Goal: Communication & Community: Answer question/provide support

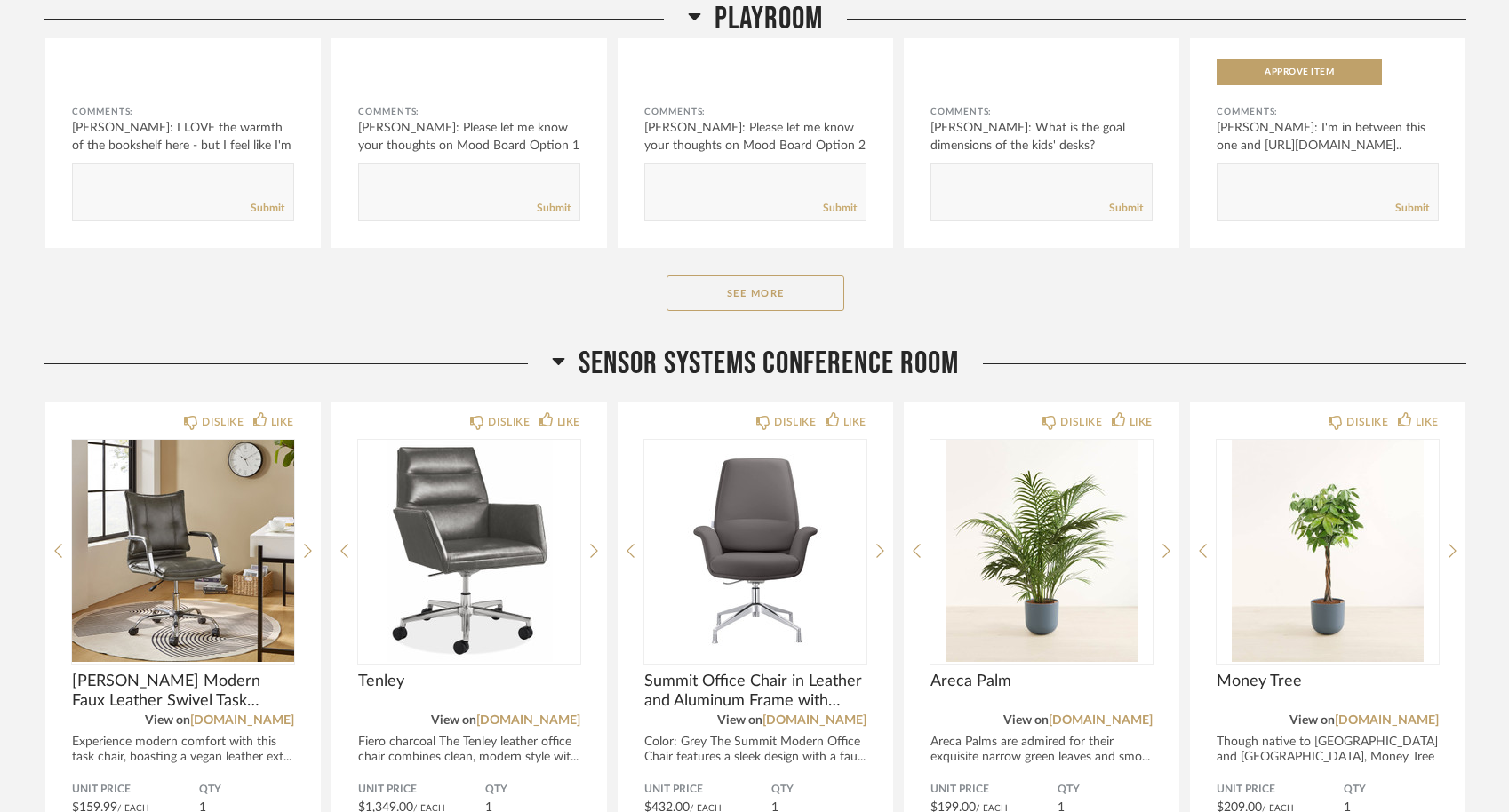
scroll to position [738, 0]
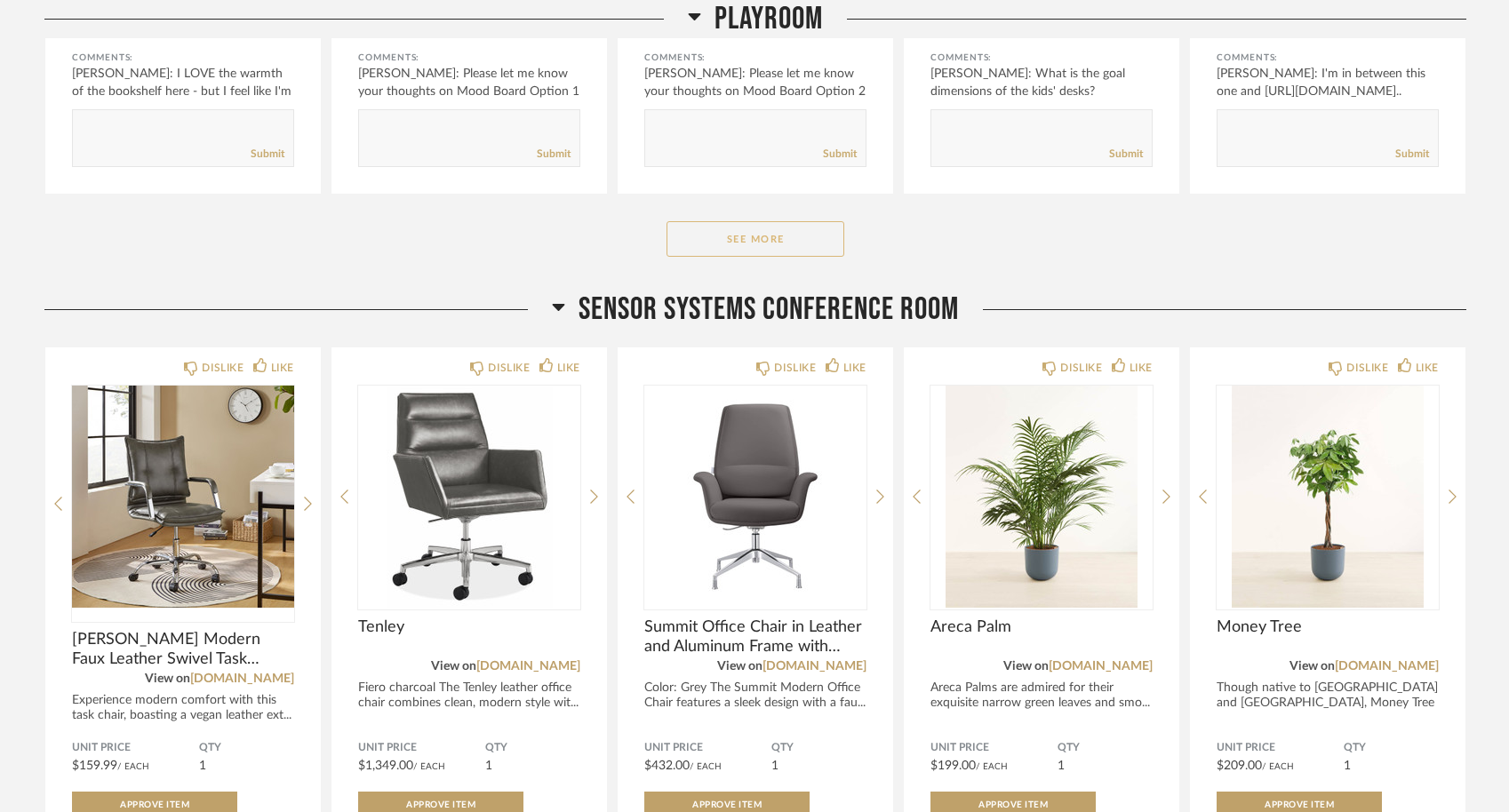
click at [758, 231] on button "See More" at bounding box center [755, 239] width 178 height 36
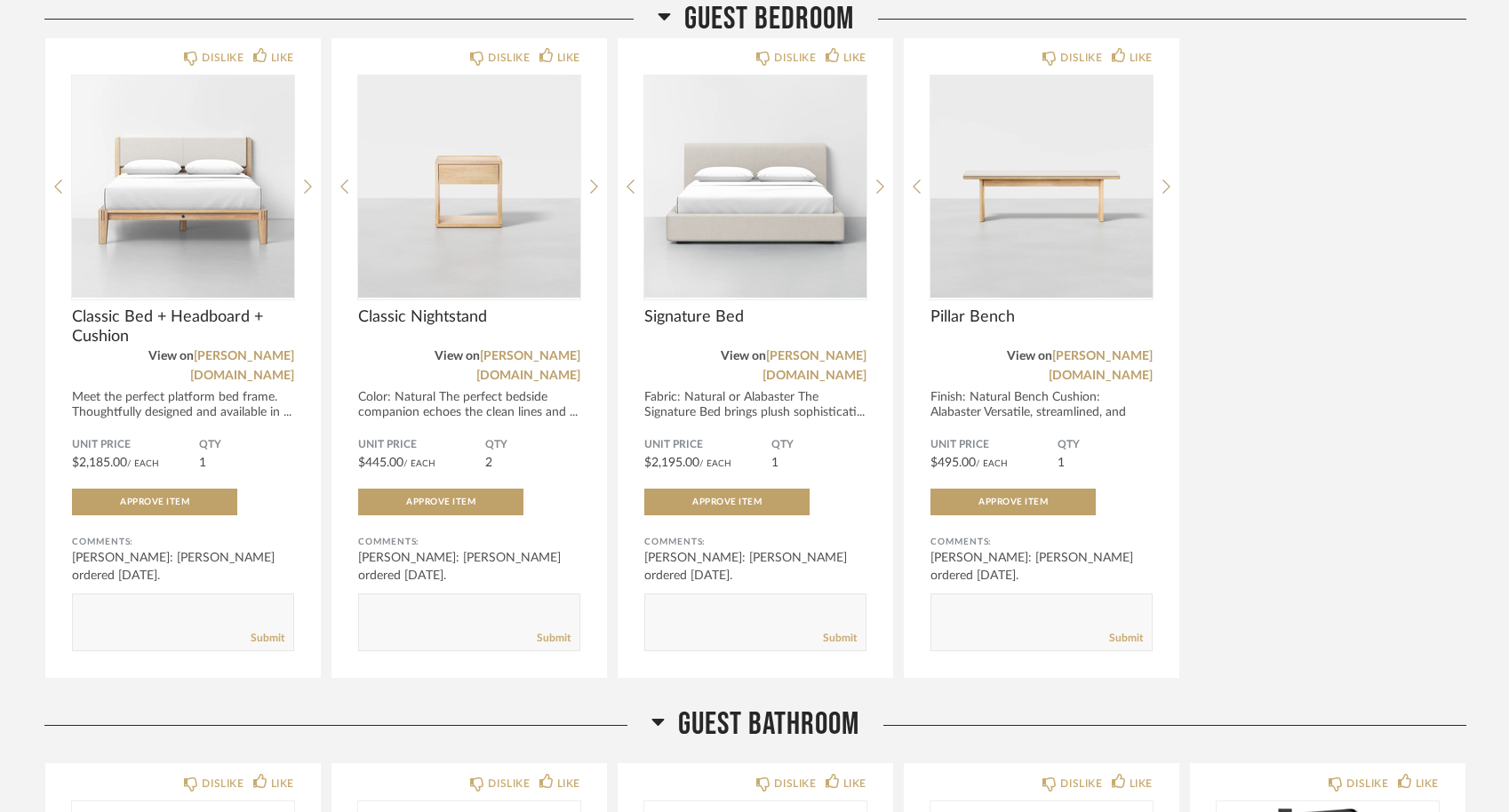
scroll to position [4381, 0]
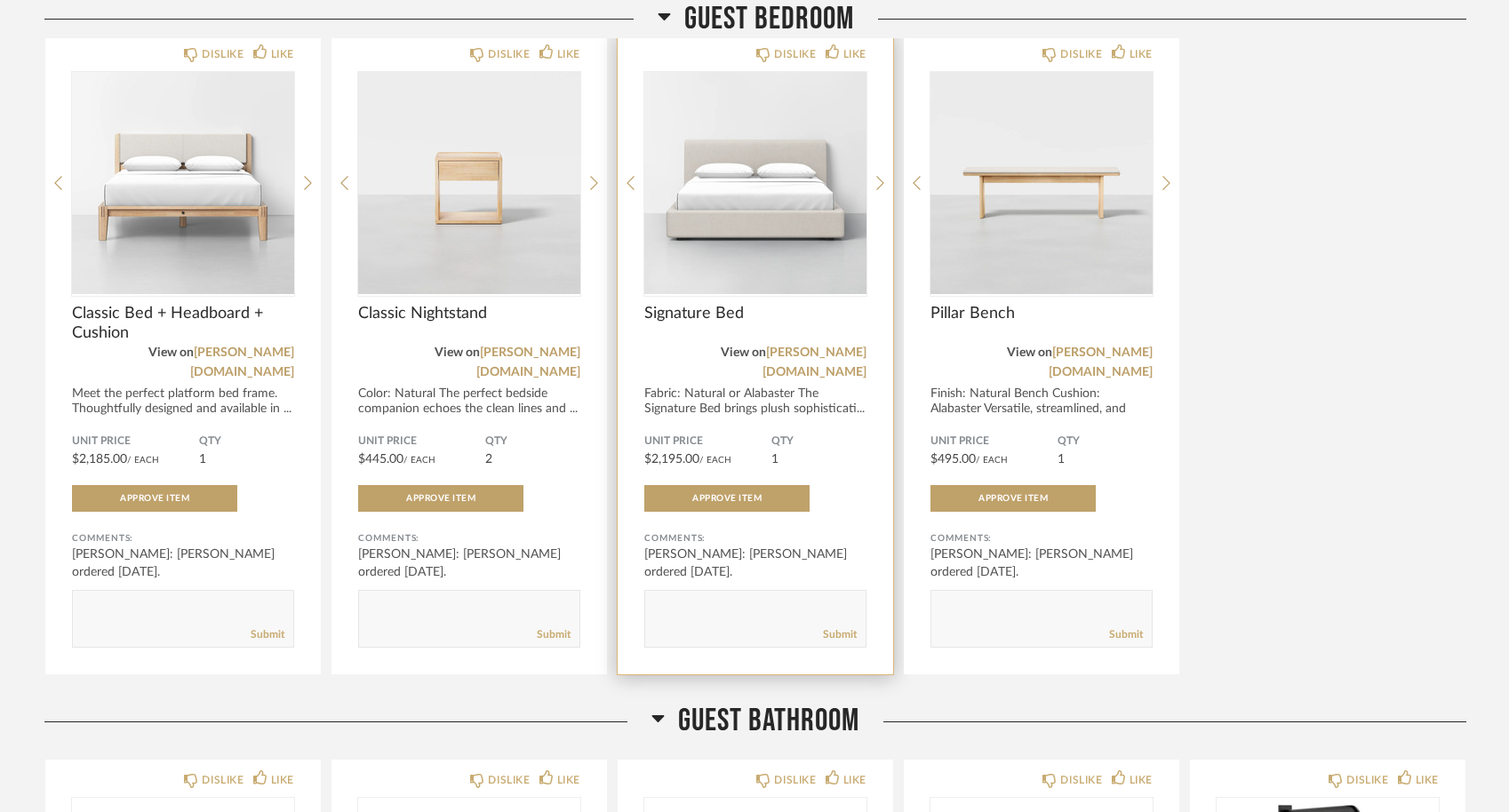
click at [722, 598] on textarea at bounding box center [755, 610] width 220 height 24
type textarea "*will go to [PERSON_NAME]'s room"
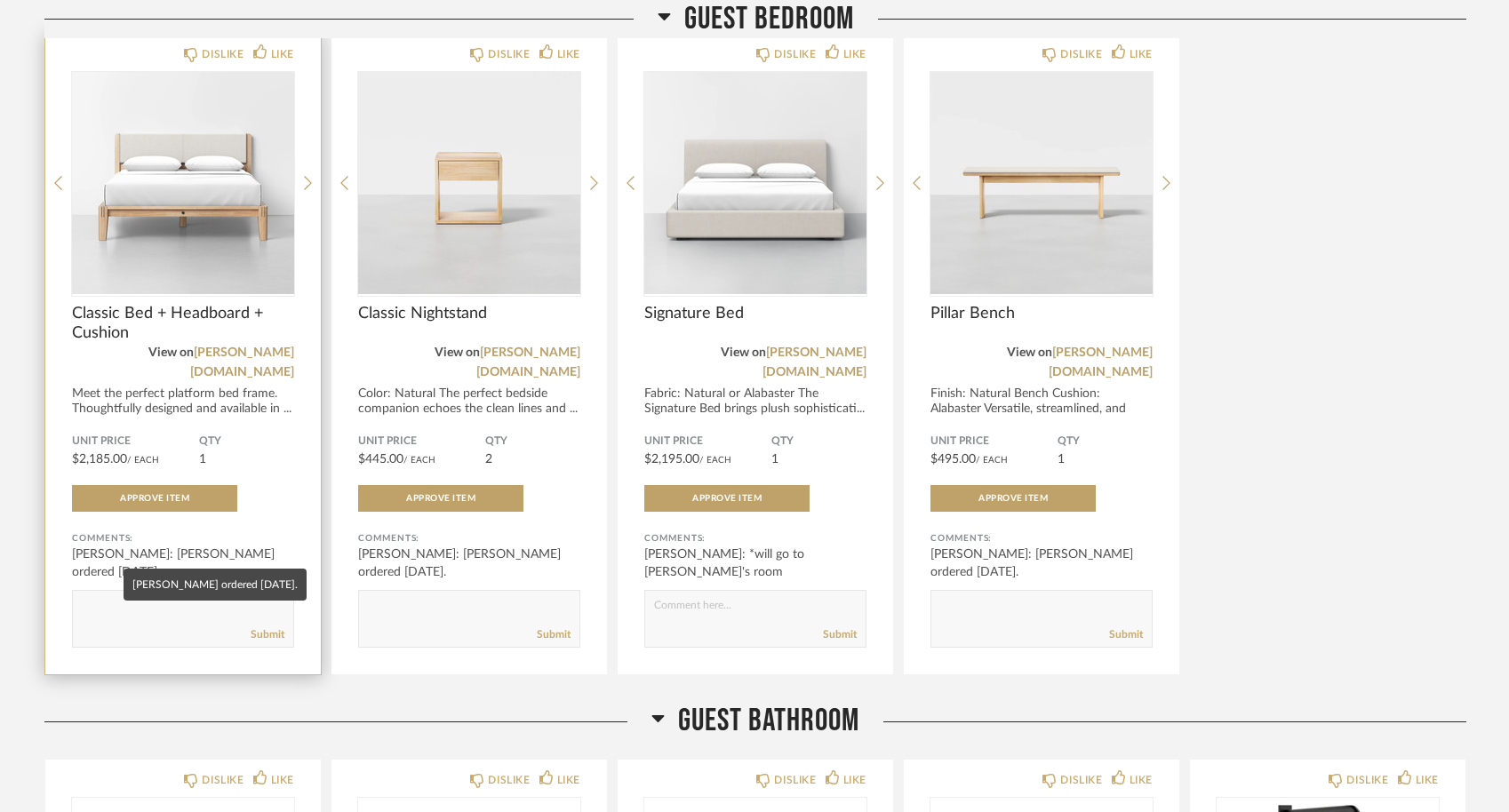
click at [168, 597] on mat-tooltip-component "[PERSON_NAME] ordered [DATE]." at bounding box center [215, 585] width 183 height 32
click at [112, 598] on textarea at bounding box center [182, 610] width 220 height 24
click at [125, 598] on textarea at bounding box center [182, 610] width 220 height 24
type textarea "*will be in the guest room"
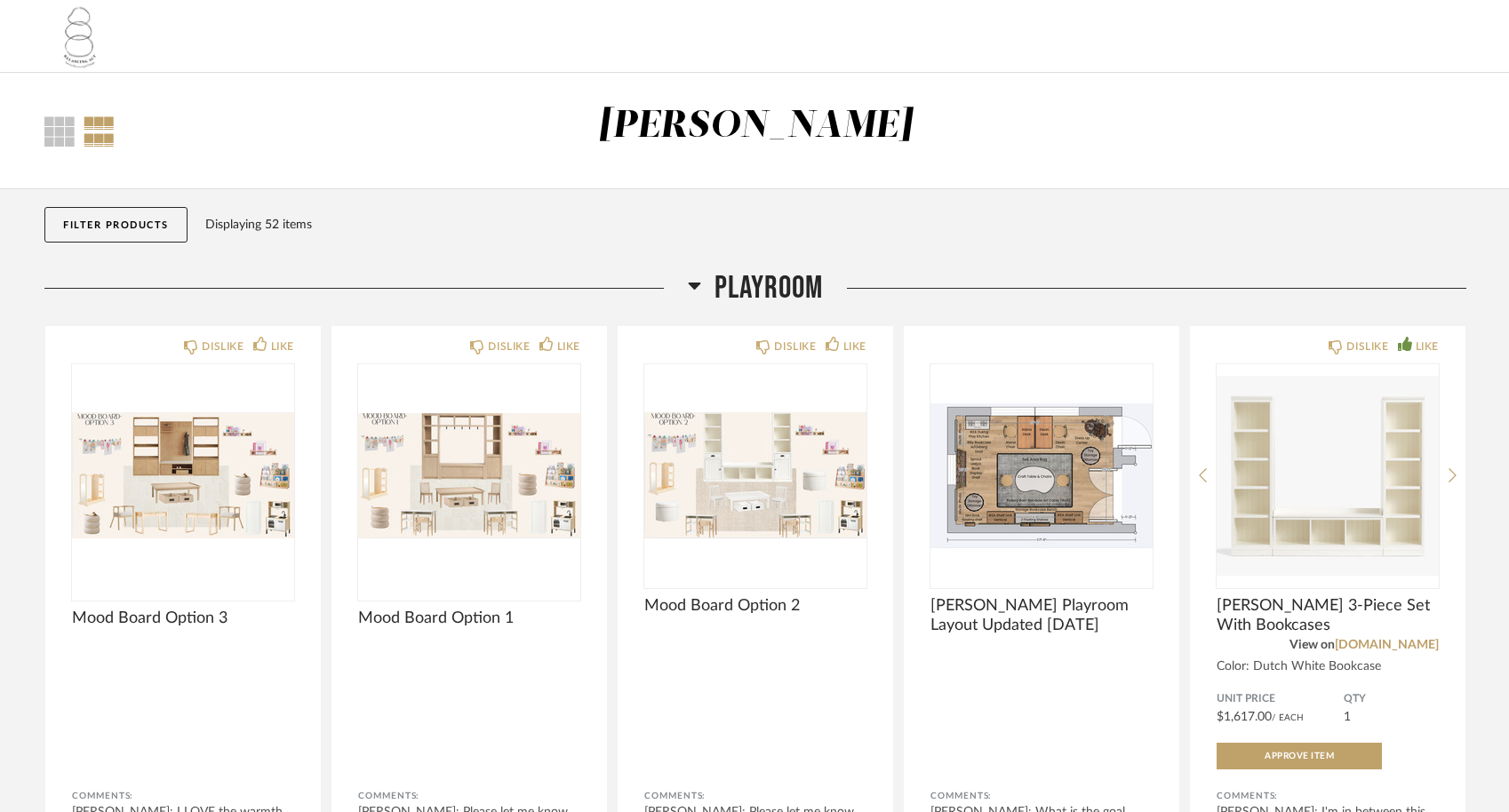
scroll to position [0, 0]
click at [58, 120] on div at bounding box center [59, 132] width 31 height 31
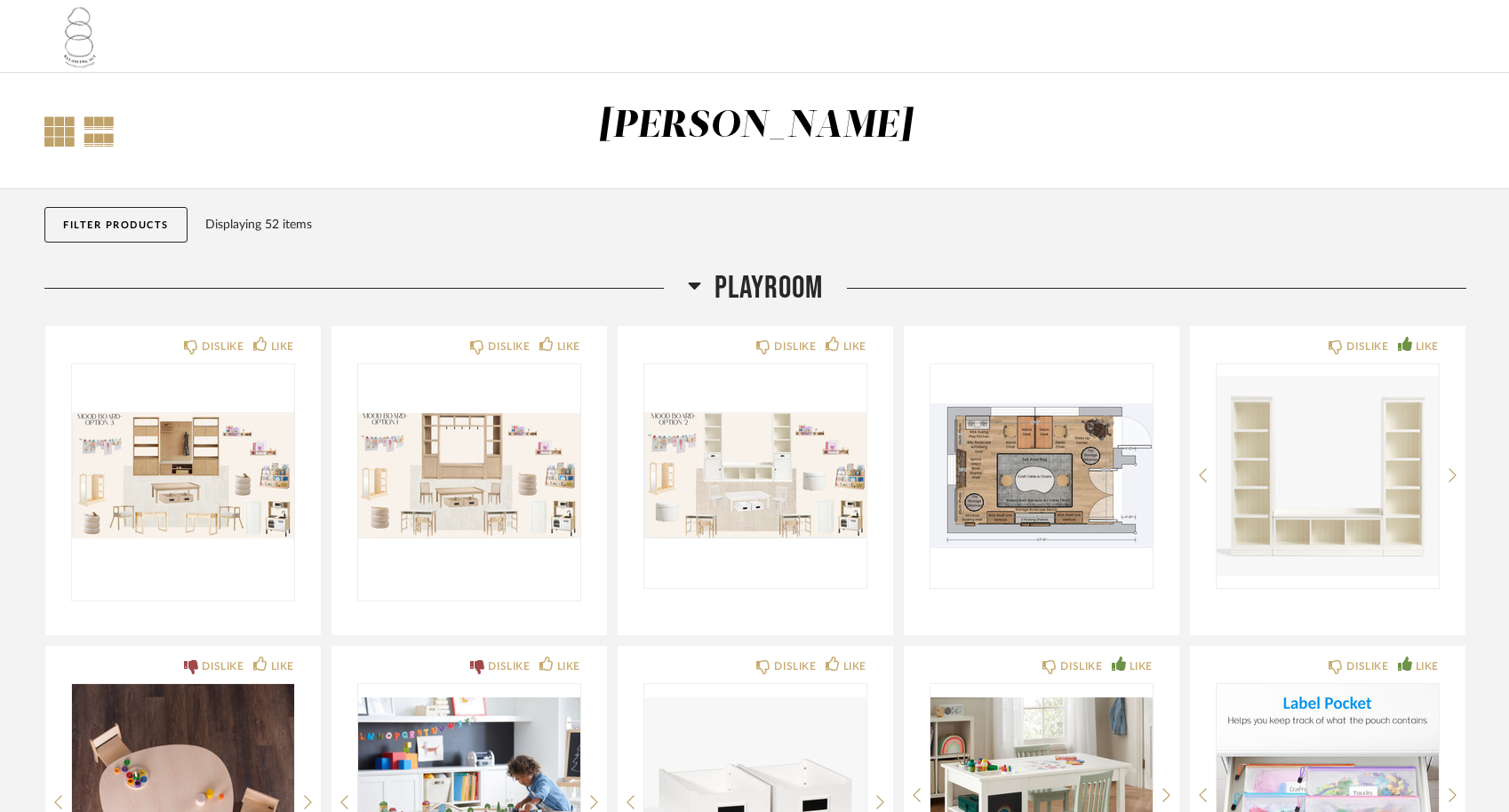
click at [98, 135] on div at bounding box center [99, 132] width 31 height 31
